Goal: Information Seeking & Learning: Learn about a topic

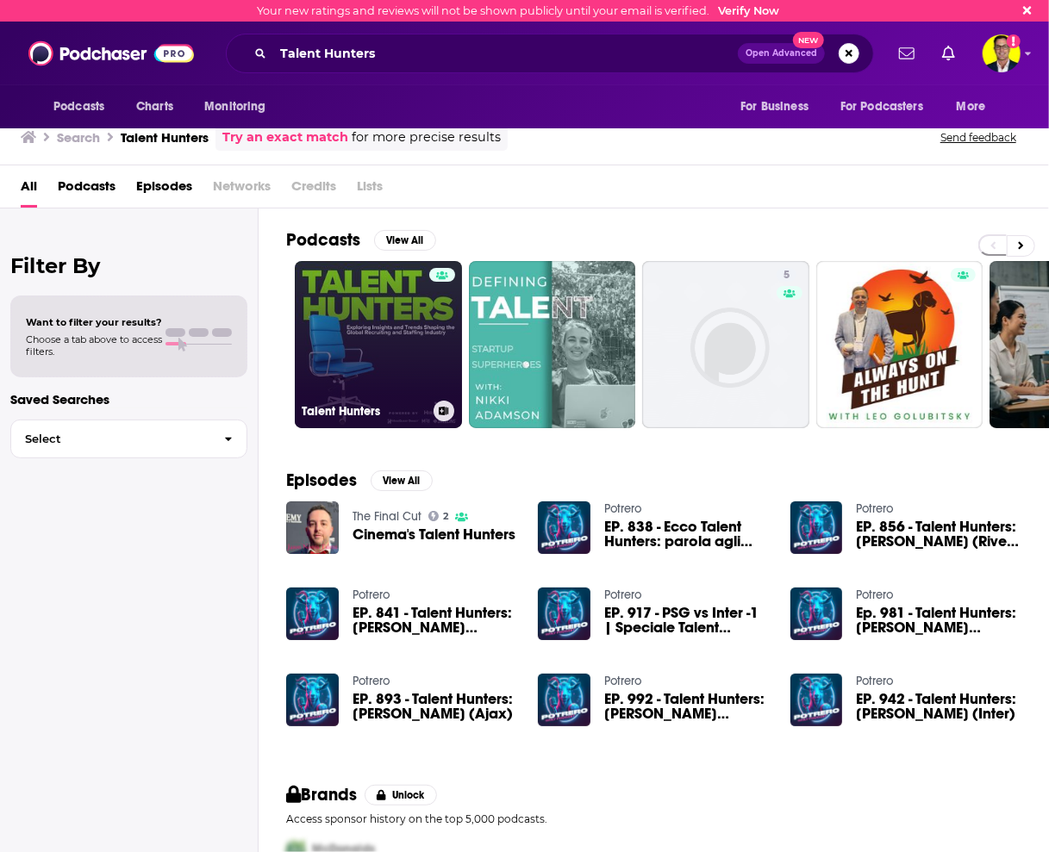
click at [402, 343] on link "Talent Hunters" at bounding box center [378, 344] width 167 height 167
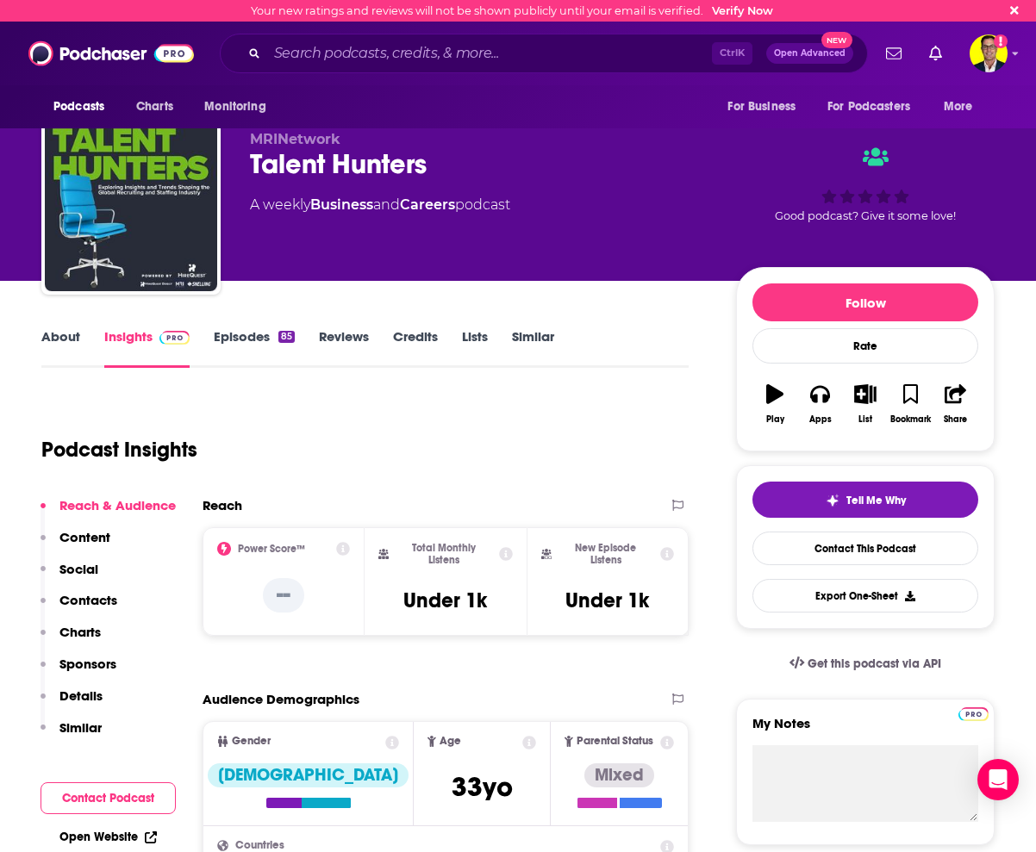
click at [257, 340] on link "Episodes 85" at bounding box center [254, 348] width 81 height 40
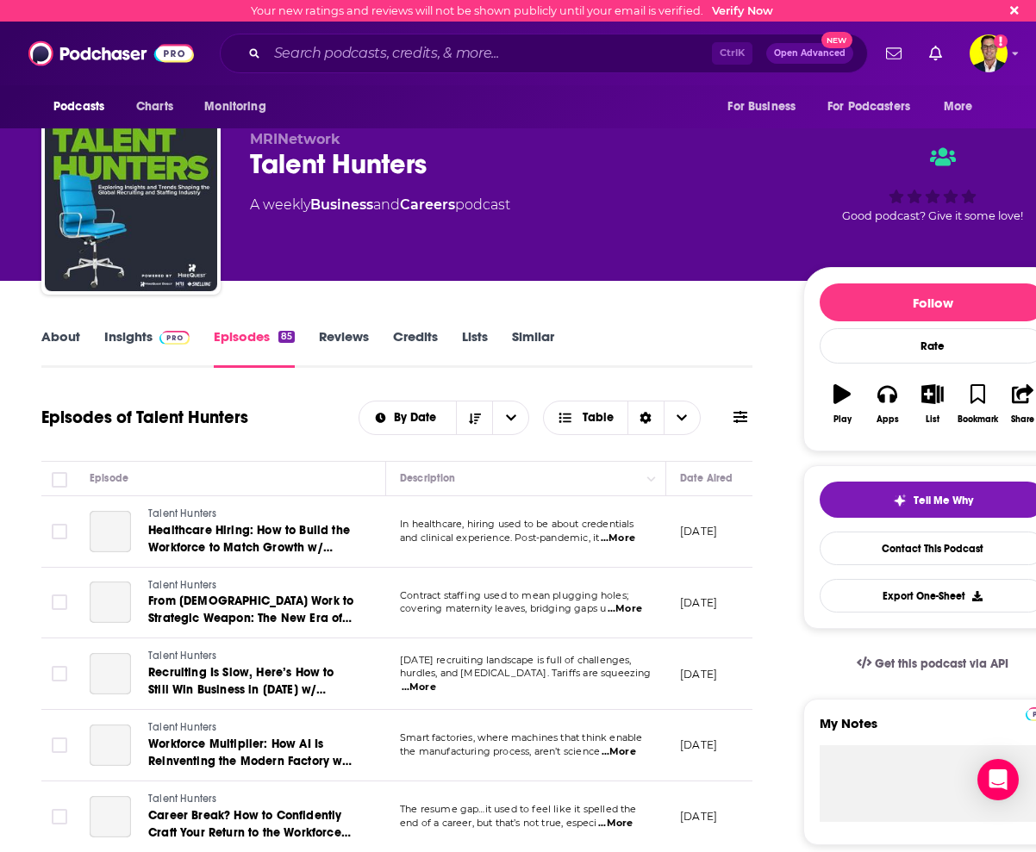
click at [153, 342] on span at bounding box center [171, 336] width 37 height 16
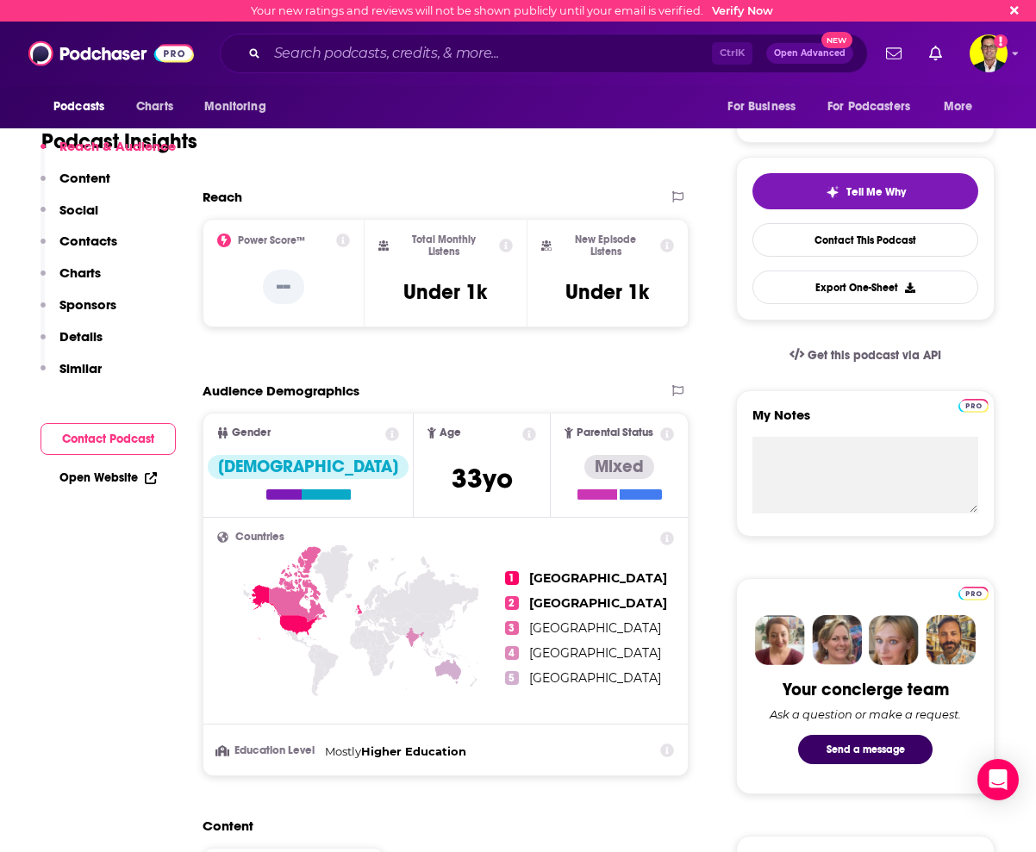
scroll to position [345, 0]
